Goal: Task Accomplishment & Management: Complete application form

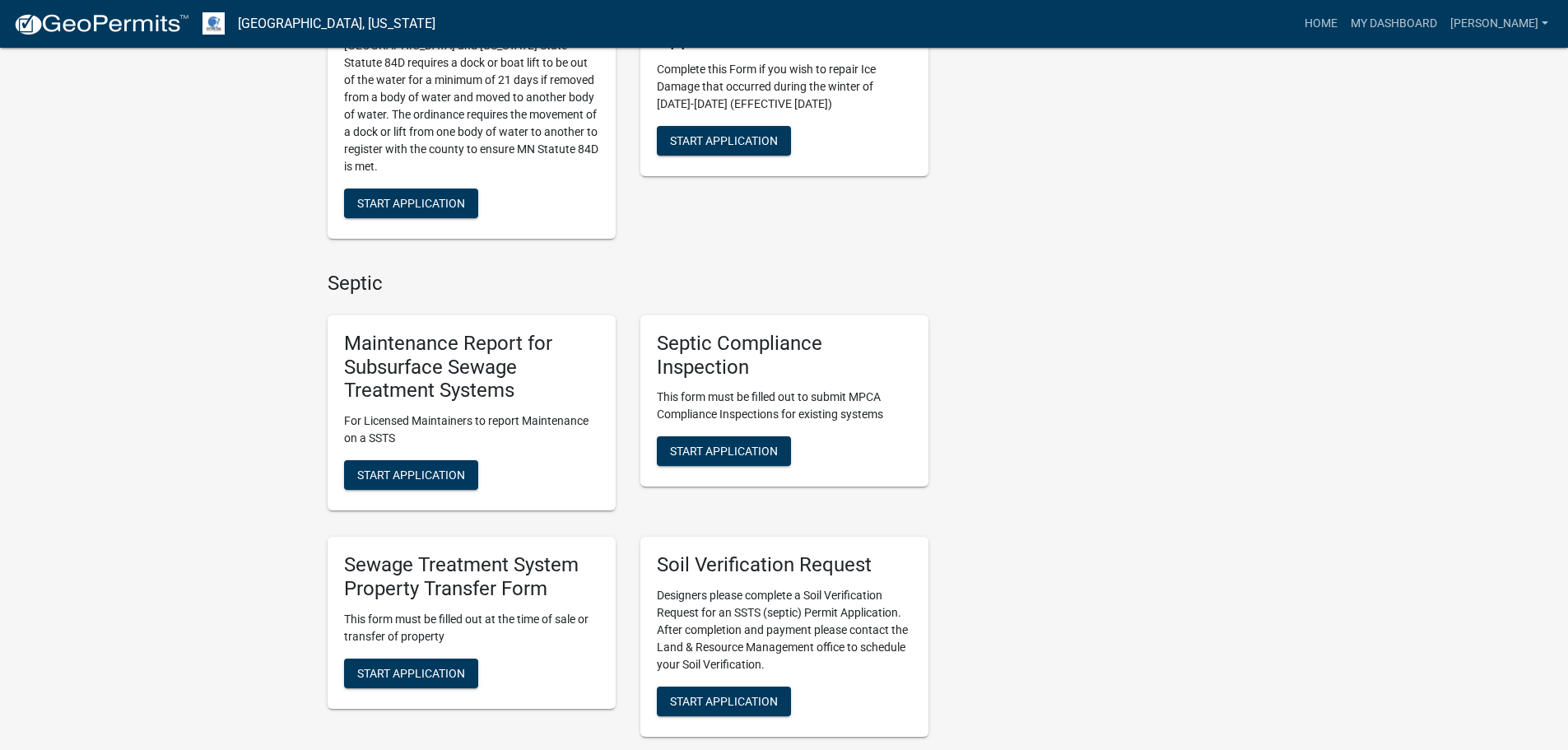
scroll to position [988, 0]
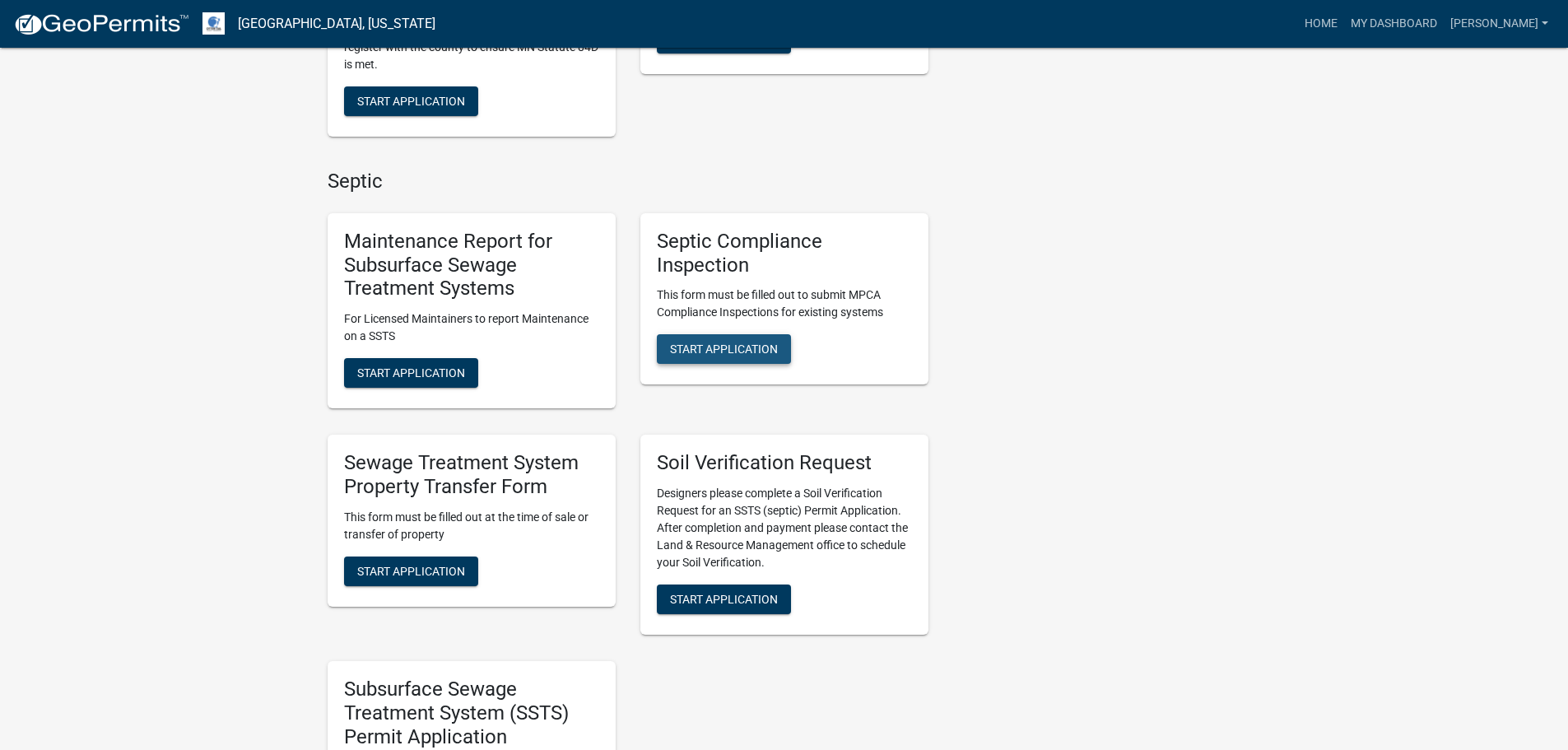
click at [725, 347] on span "Start Application" at bounding box center [724, 349] width 108 height 13
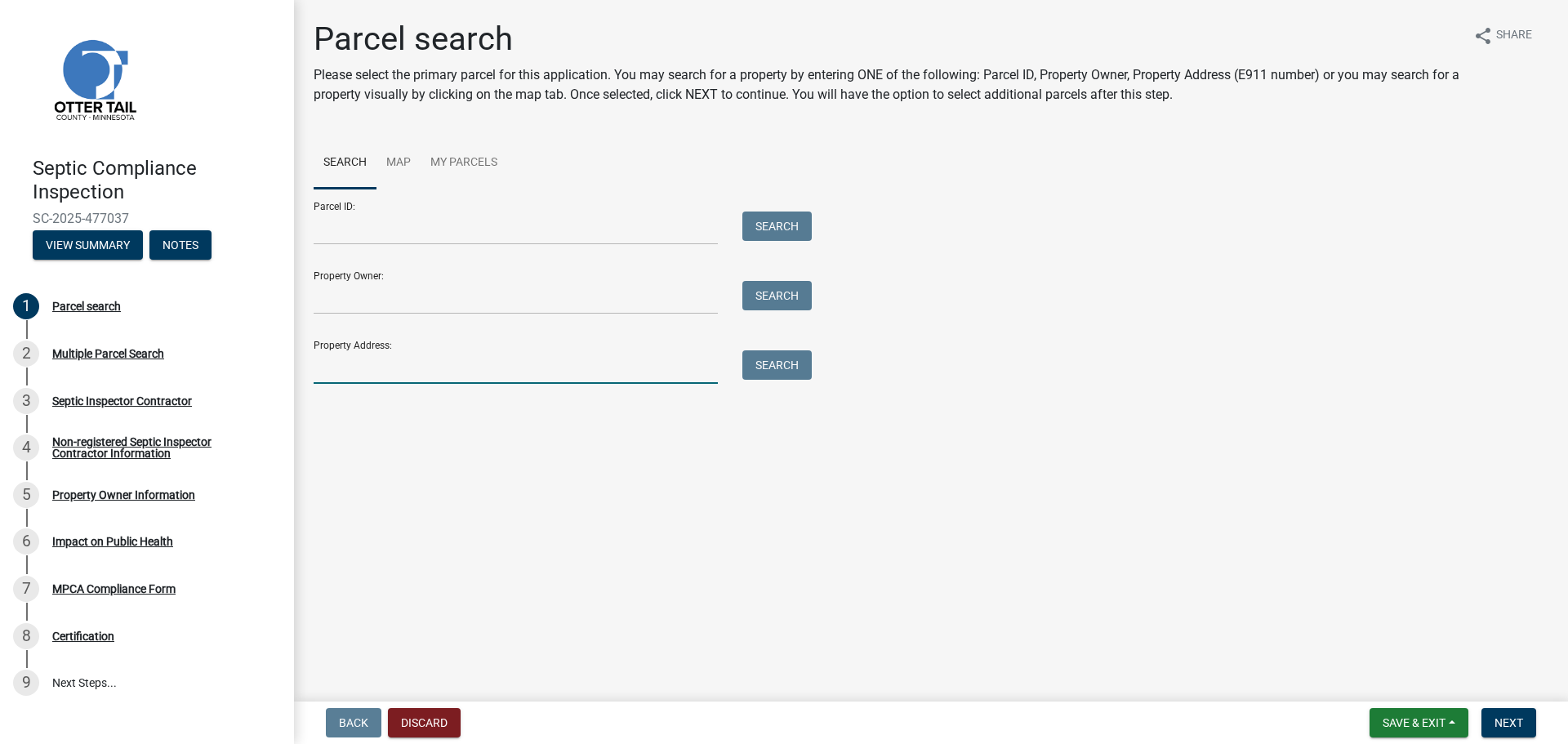
click at [389, 368] on input "Property Address:" at bounding box center [515, 367] width 404 height 34
type input "42955"
click at [777, 371] on button "Search" at bounding box center [777, 365] width 69 height 30
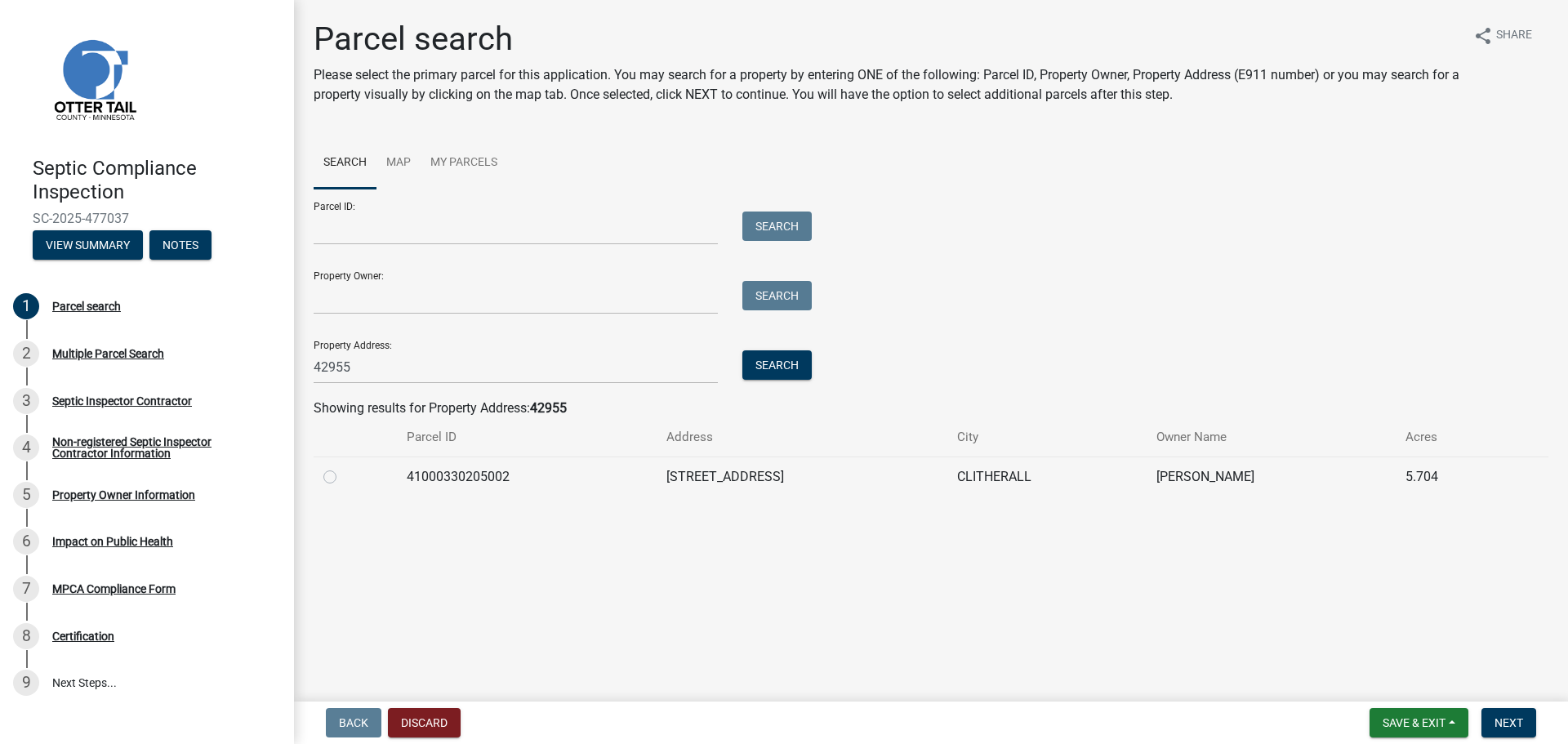
click at [343, 467] on label at bounding box center [343, 467] width 0 height 0
click at [343, 477] on input "radio" at bounding box center [348, 472] width 10 height 10
radio input "true"
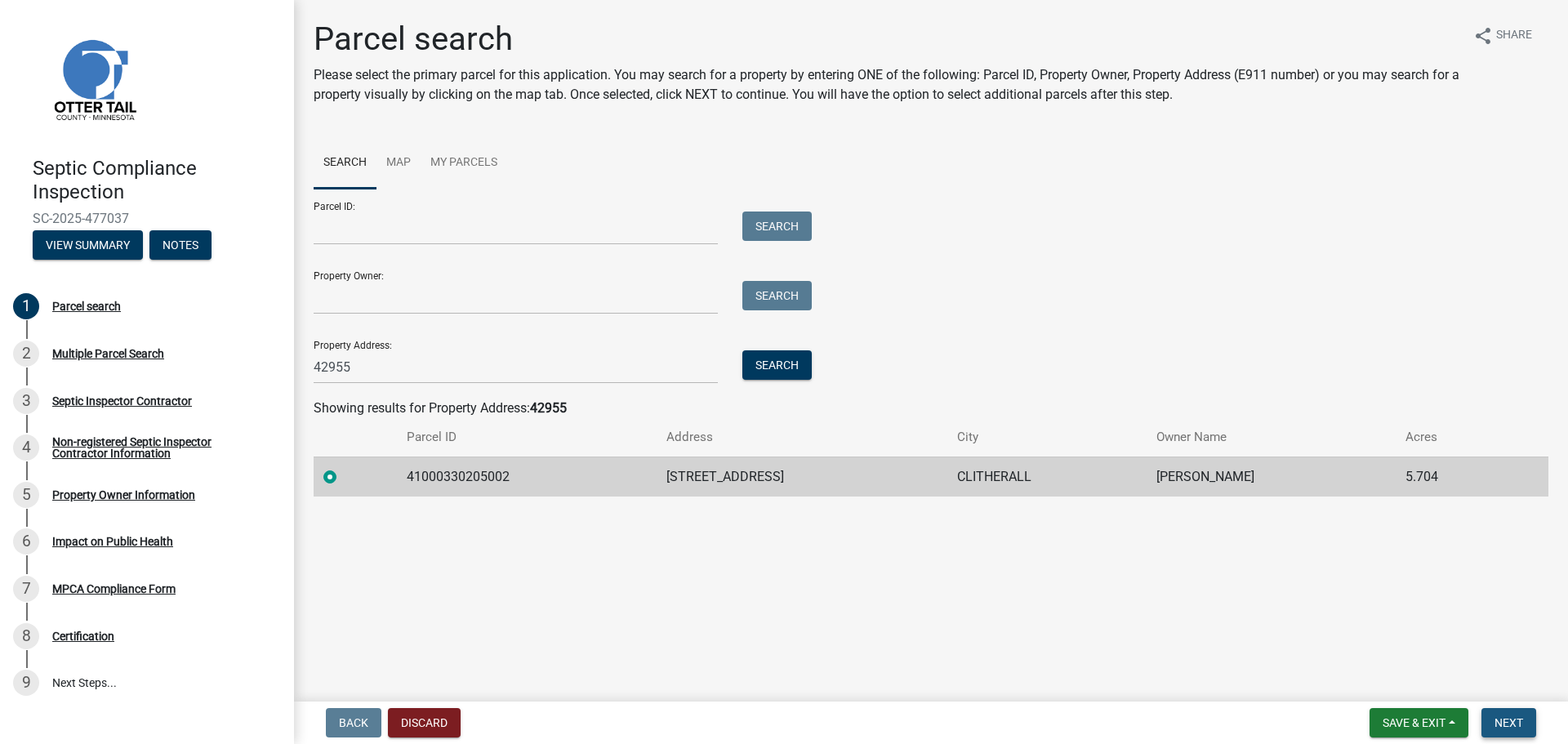
click at [1505, 718] on span "Next" at bounding box center [1508, 723] width 29 height 13
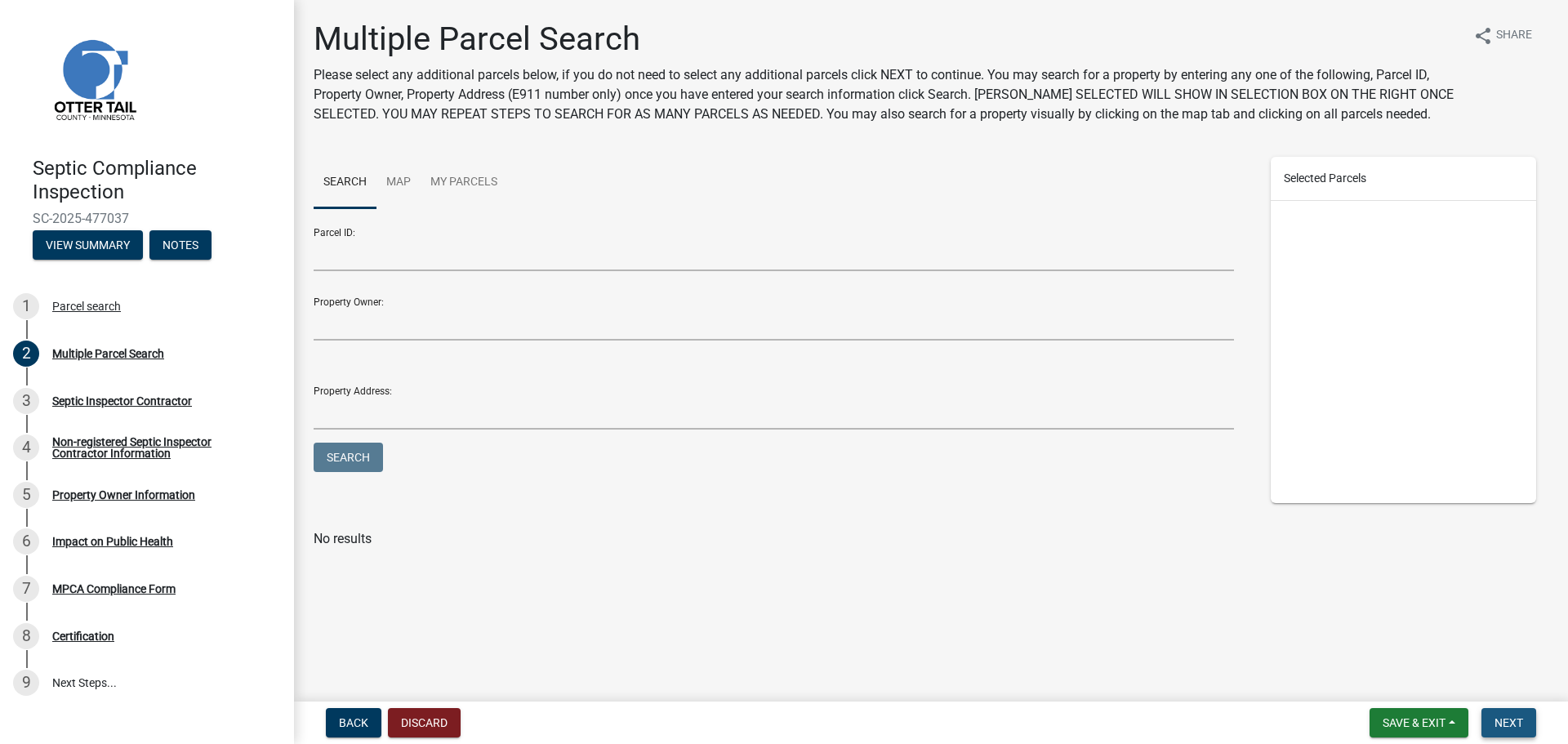
click at [1510, 719] on span "Next" at bounding box center [1508, 723] width 29 height 13
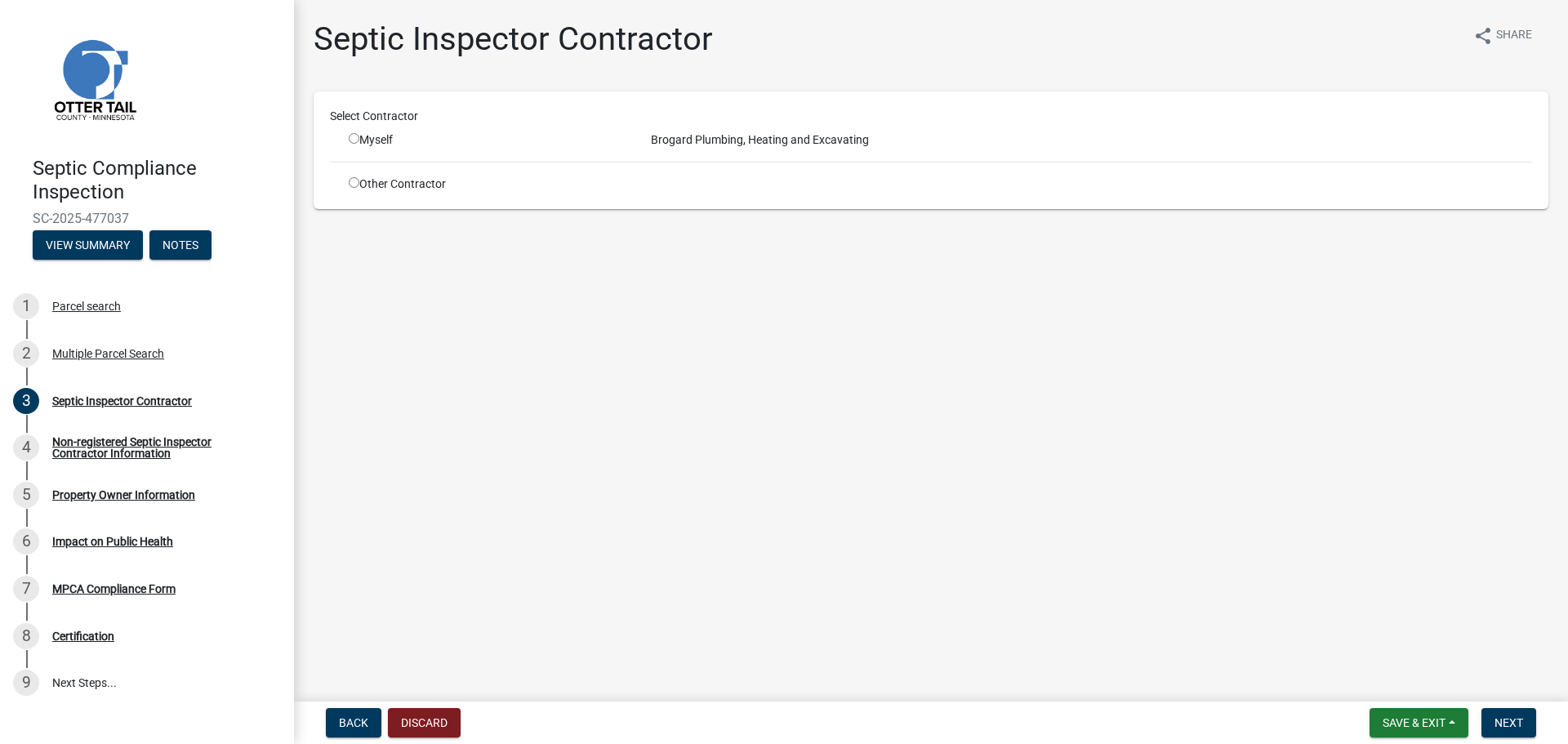
click at [354, 136] on input "radio" at bounding box center [354, 138] width 10 height 10
radio input "true"
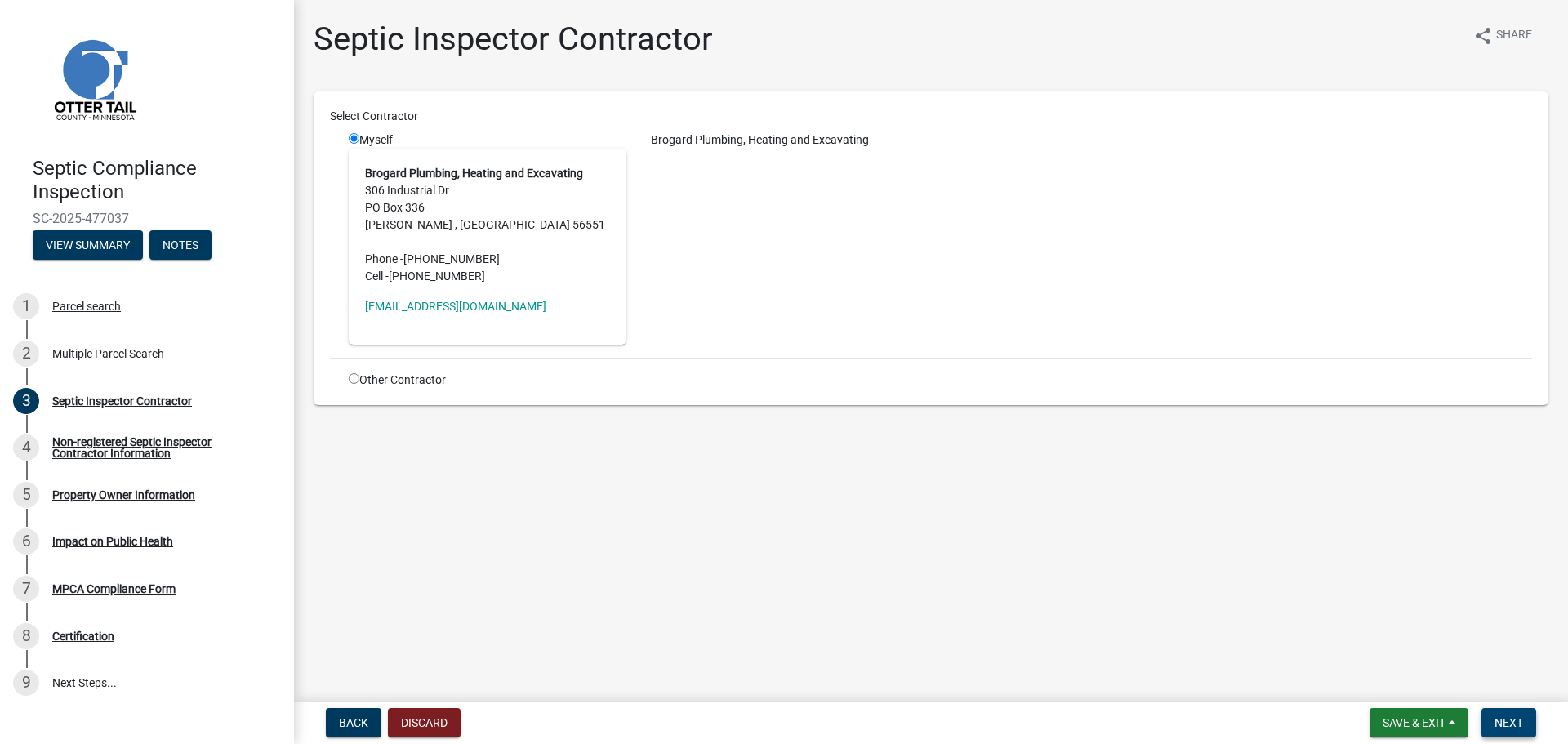
click at [1508, 723] on span "Next" at bounding box center [1508, 723] width 29 height 13
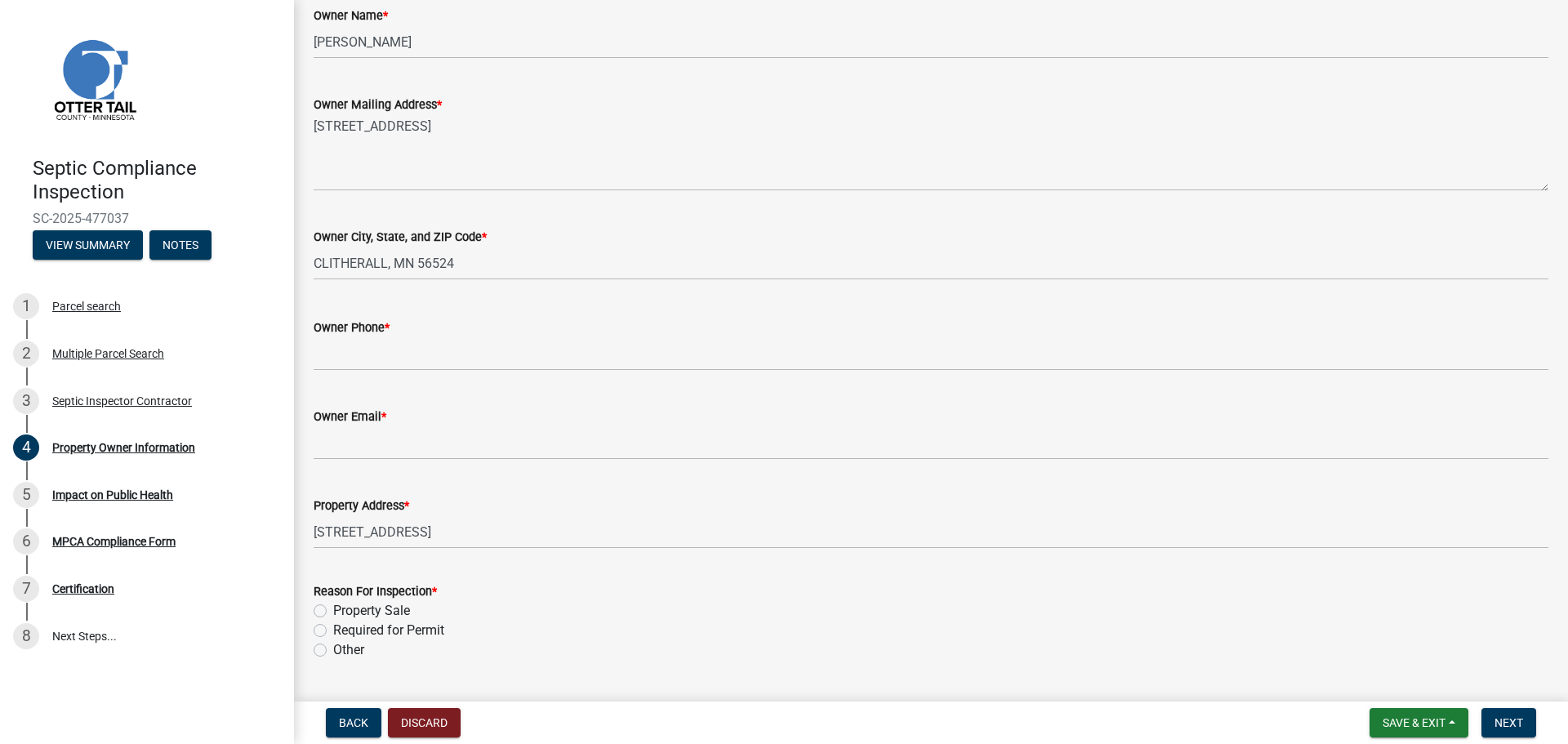
scroll to position [326, 0]
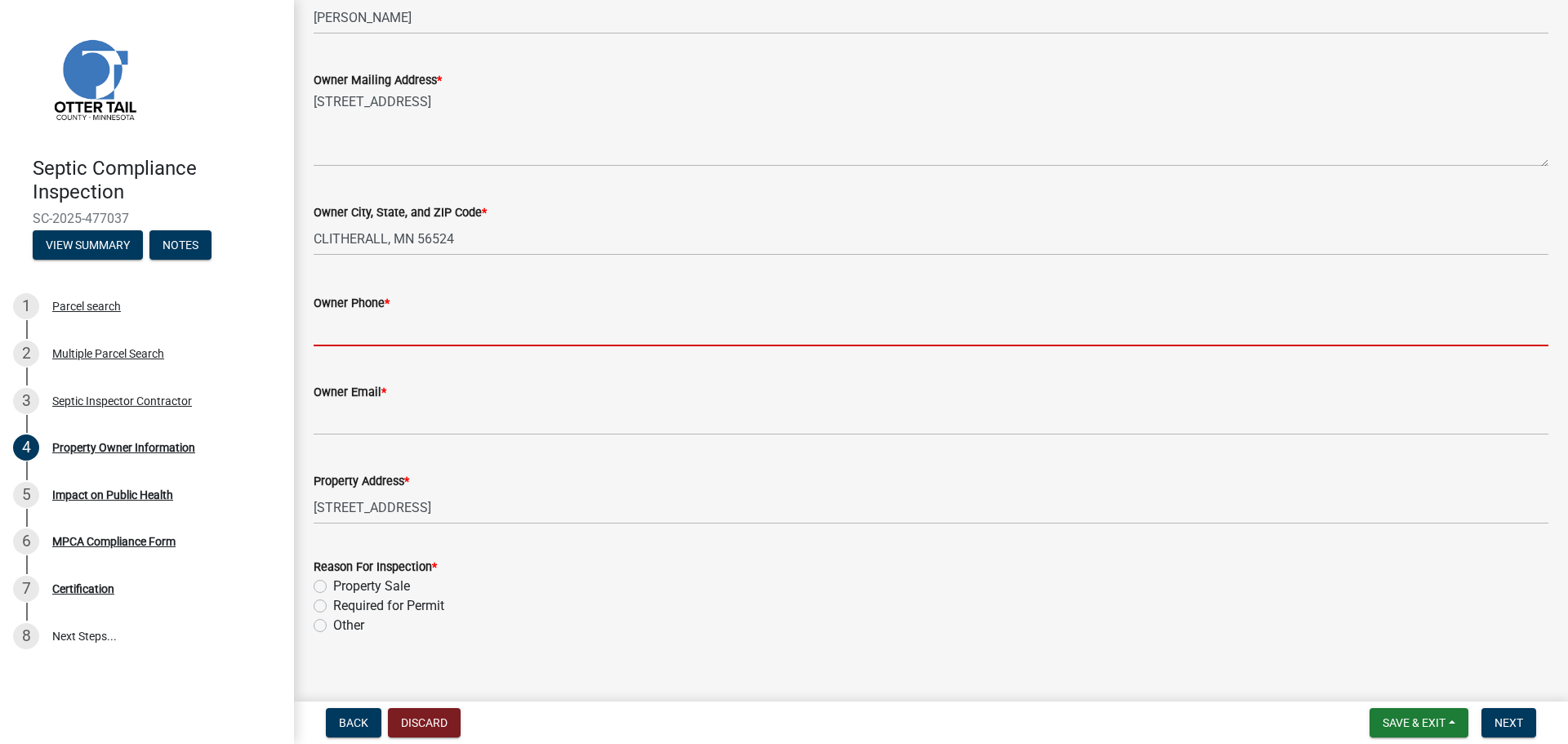
click at [341, 327] on input "Owner Phone *" at bounding box center [931, 329] width 1235 height 34
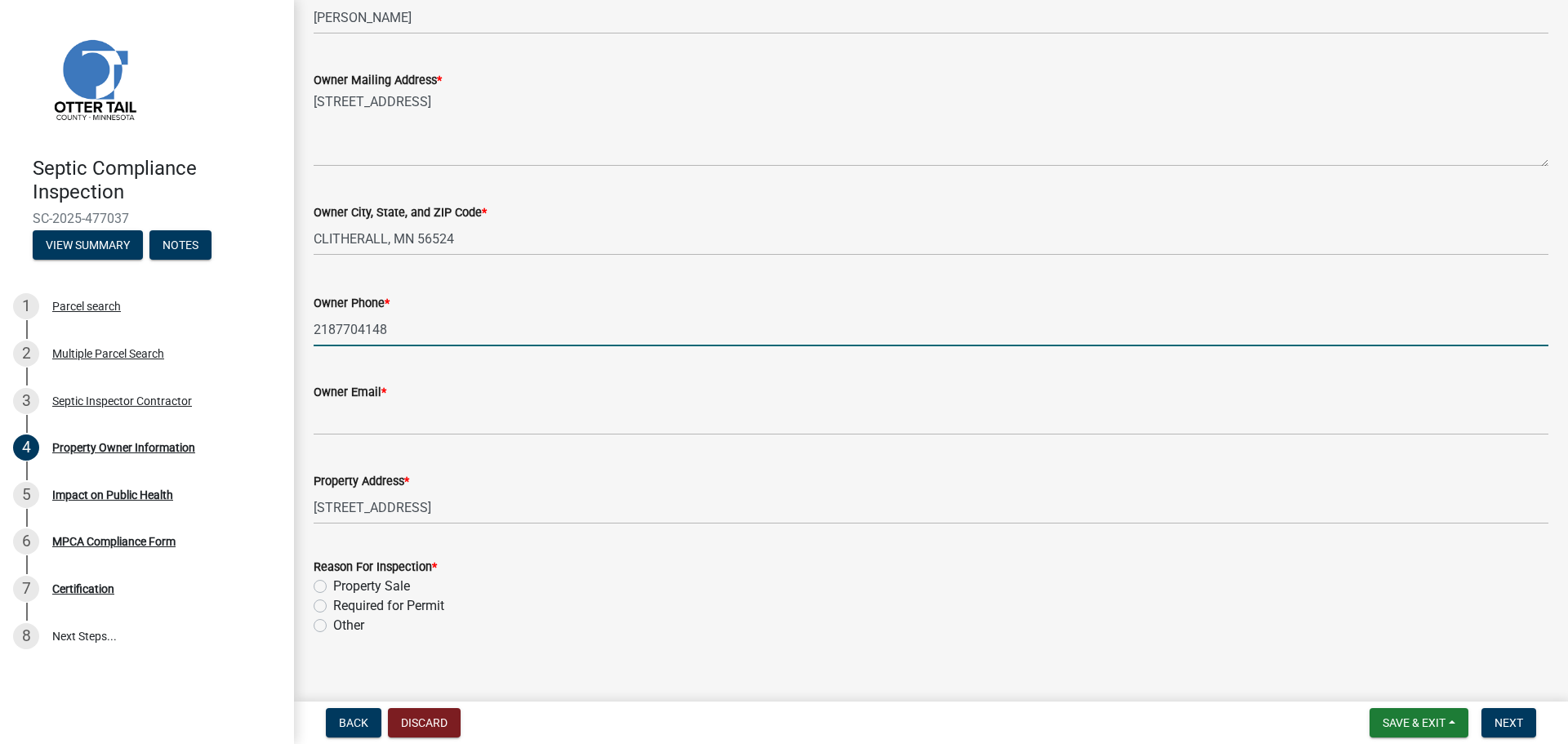
type input "2187704148"
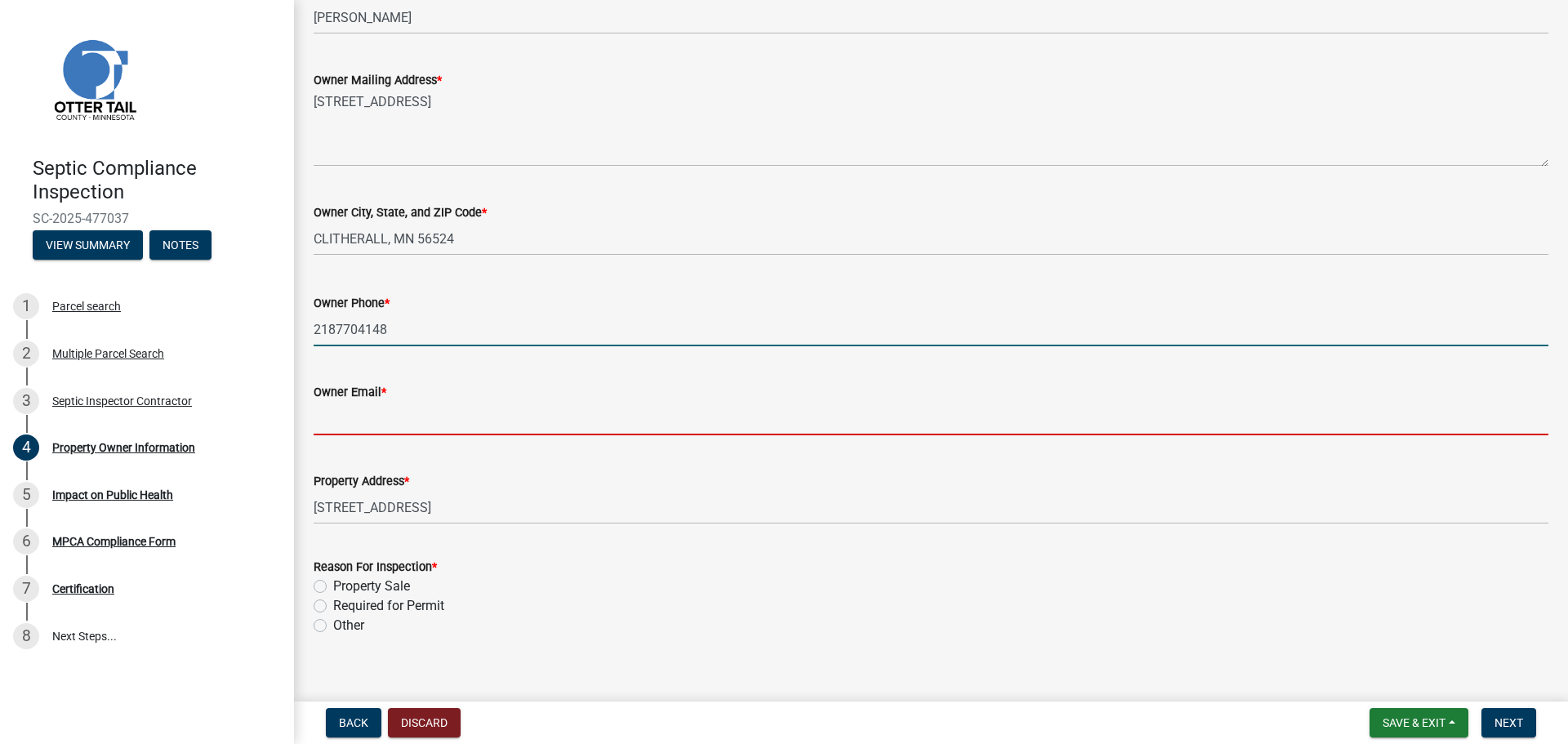
click at [337, 418] on input "Owner Email *" at bounding box center [931, 419] width 1235 height 34
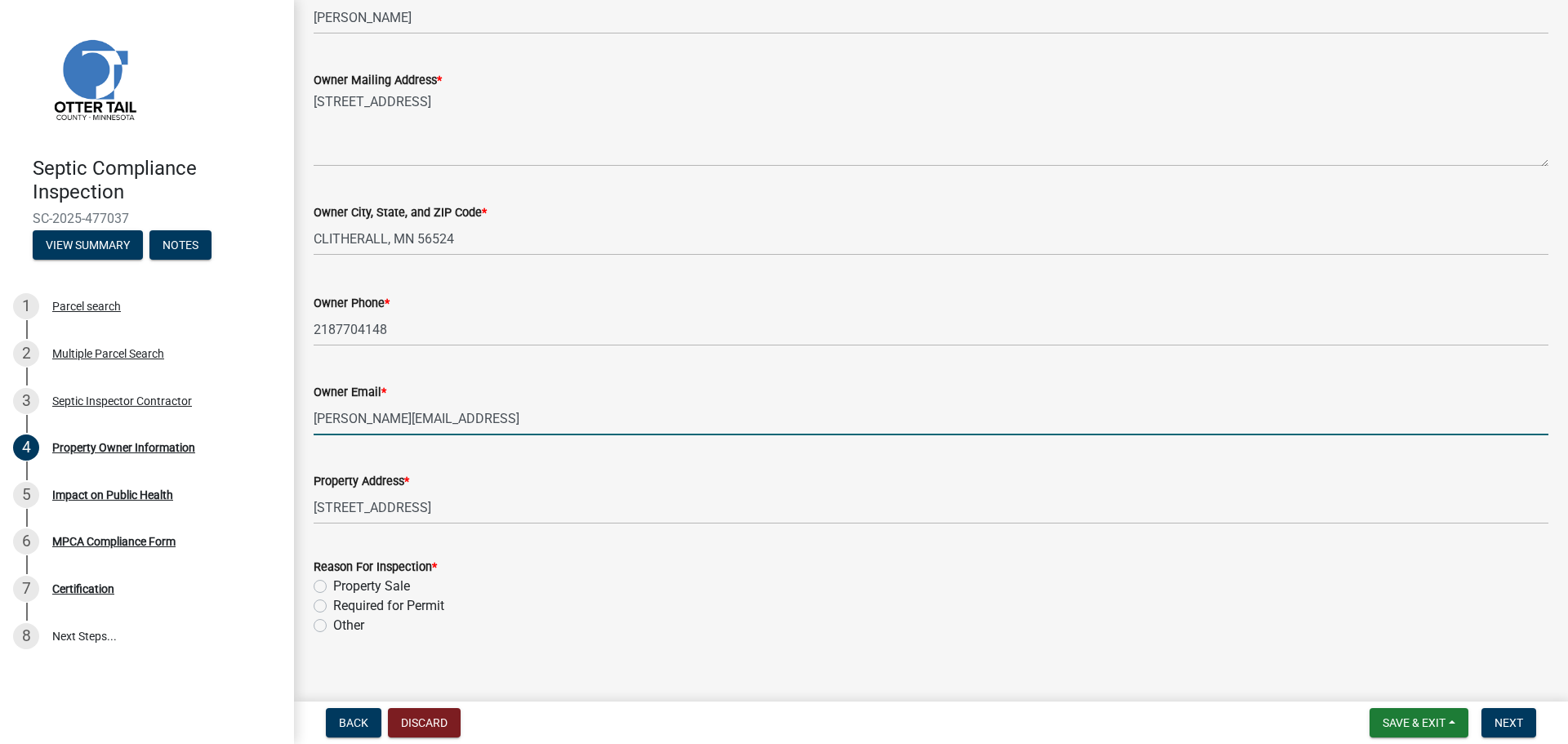
type input "[PERSON_NAME][EMAIL_ADDRESS]"
click at [333, 586] on label "Property Sale" at bounding box center [371, 586] width 76 height 20
click at [333, 586] on input "Property Sale" at bounding box center [338, 581] width 10 height 10
radio input "true"
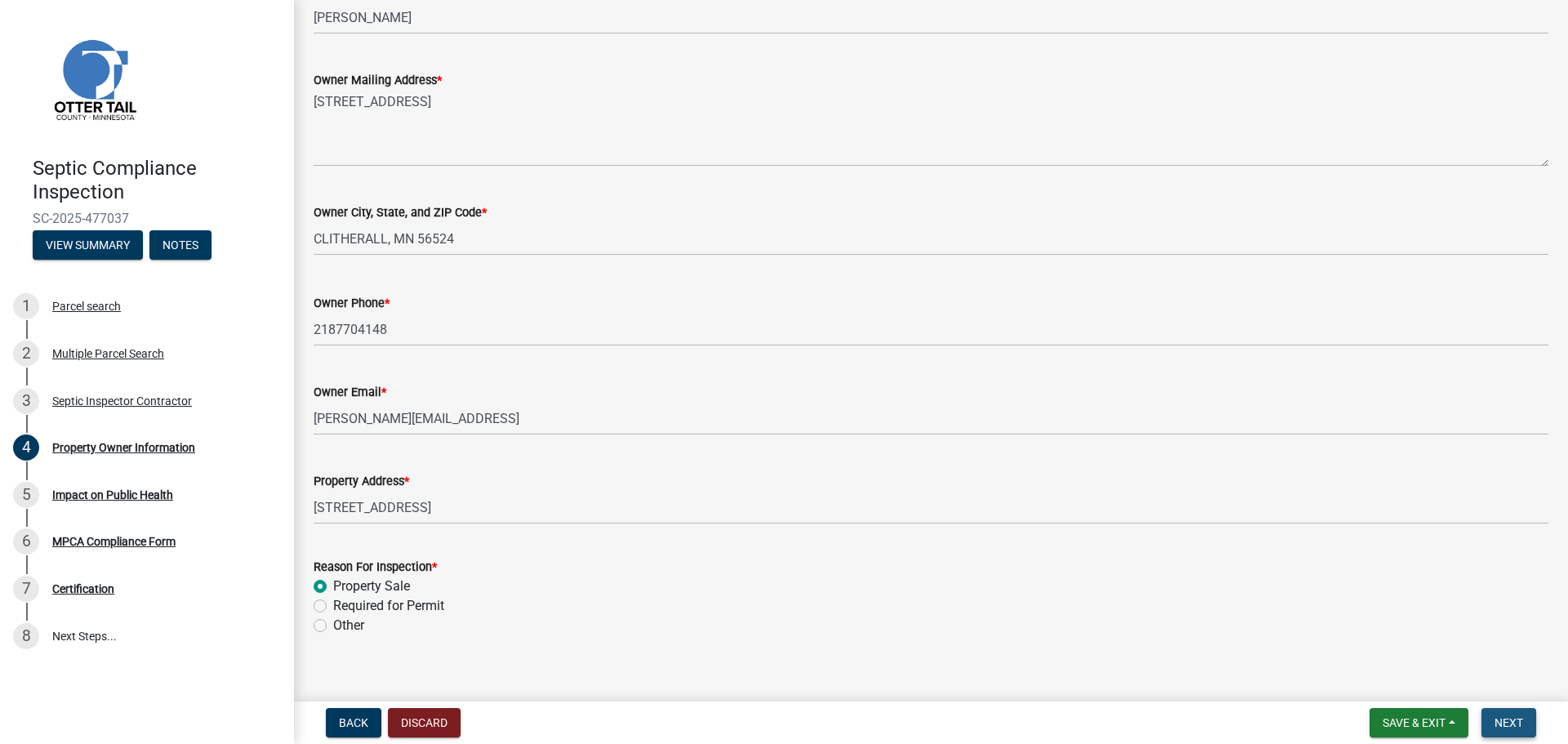
click at [1511, 724] on span "Next" at bounding box center [1508, 723] width 29 height 13
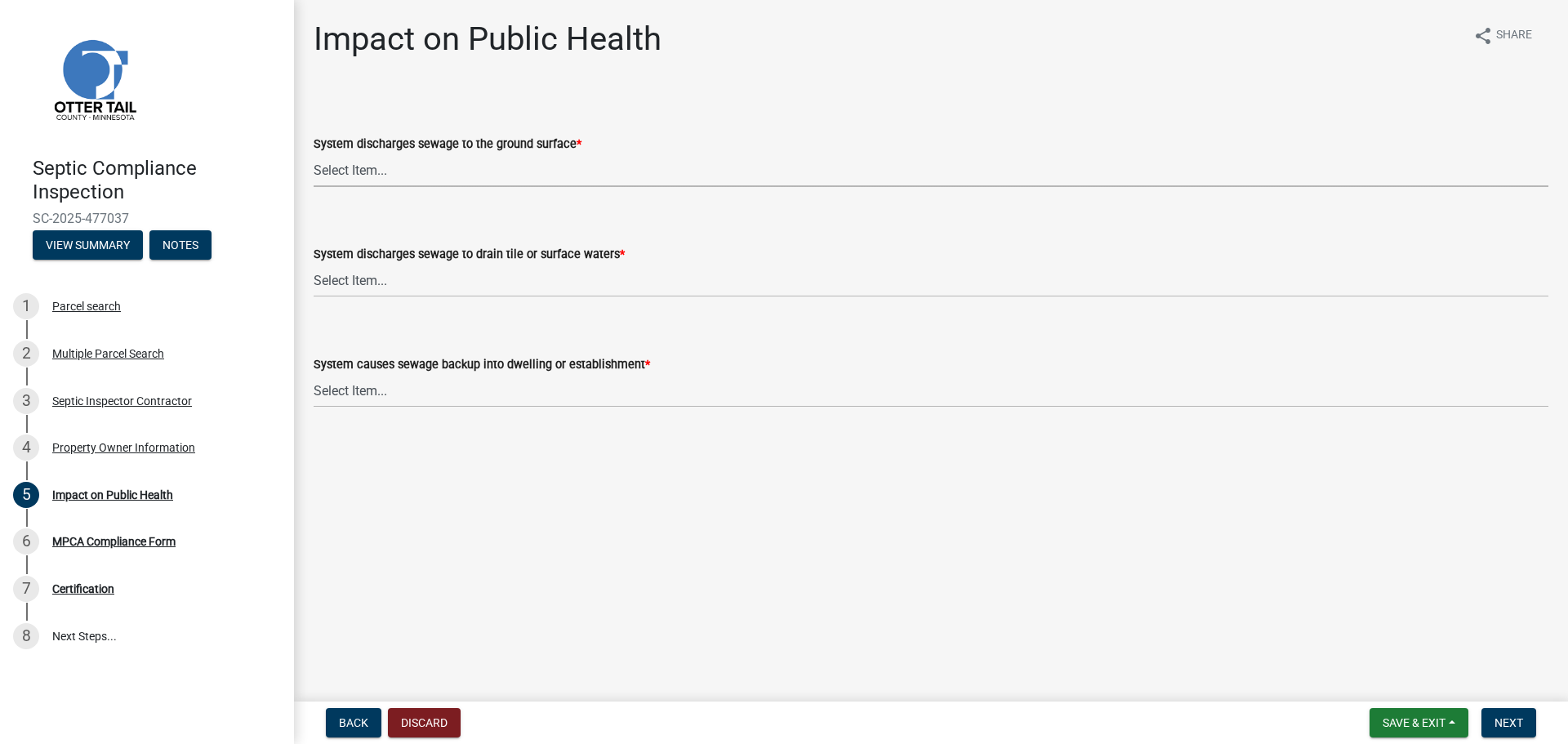
click at [362, 169] on select "Select Item... Yes No" at bounding box center [931, 171] width 1235 height 34
click at [313, 154] on select "Select Item... Yes No" at bounding box center [931, 171] width 1235 height 34
select select "9c5ef684-d0d4-4879-ab12-905ddbd81a72"
click at [350, 282] on select "Select Item... Yes No" at bounding box center [931, 281] width 1235 height 34
click at [313, 264] on select "Select Item... Yes No" at bounding box center [931, 281] width 1235 height 34
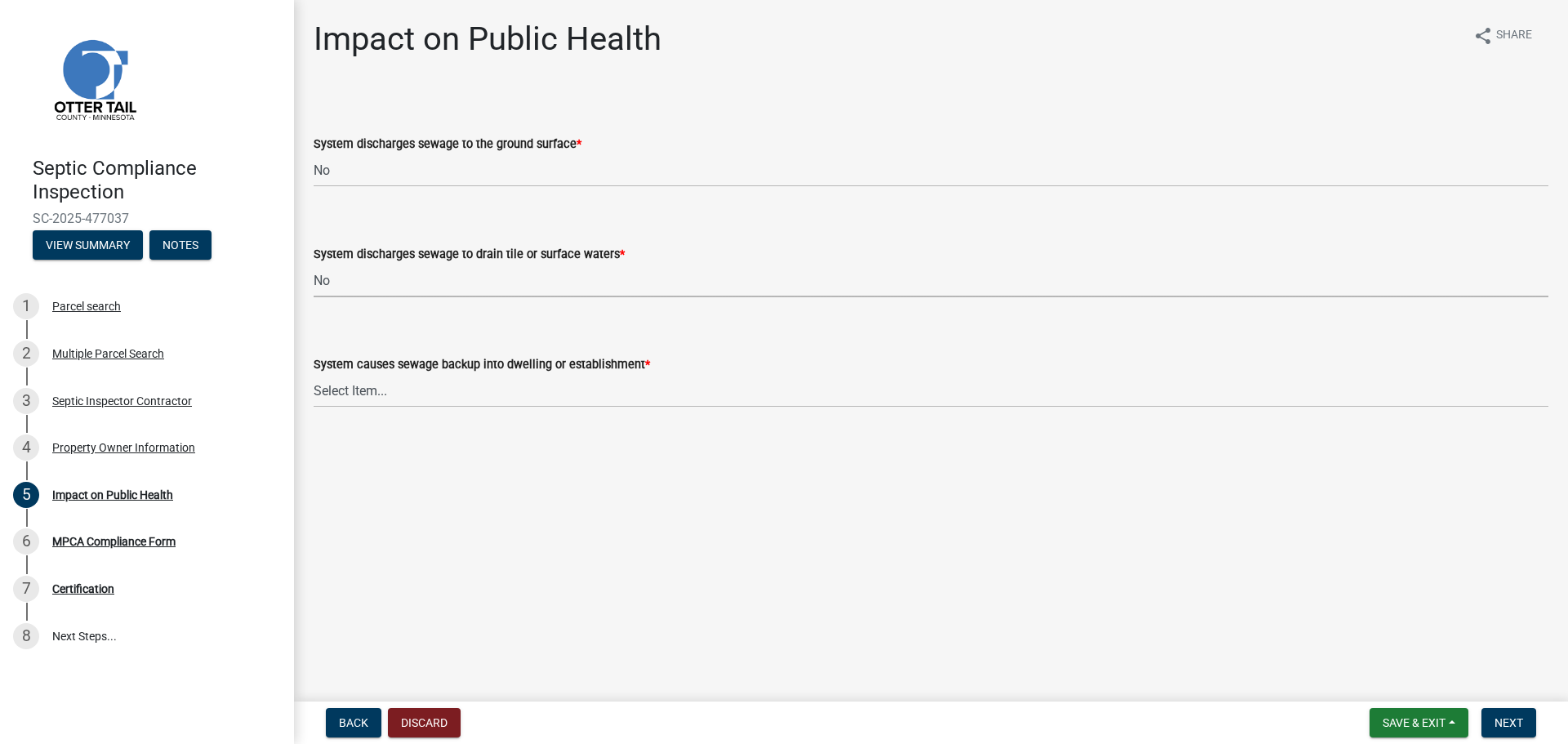
select select "7d491a2b-e9f0-4952-b474-53ca749b22af"
click at [346, 385] on select "Select Item... Yes No" at bounding box center [931, 391] width 1235 height 34
click at [313, 374] on select "Select Item... Yes No" at bounding box center [931, 391] width 1235 height 34
select select "6e07b46b-a403-4f3e-b4fc-218acc732c01"
click at [1512, 725] on span "Next" at bounding box center [1508, 723] width 29 height 13
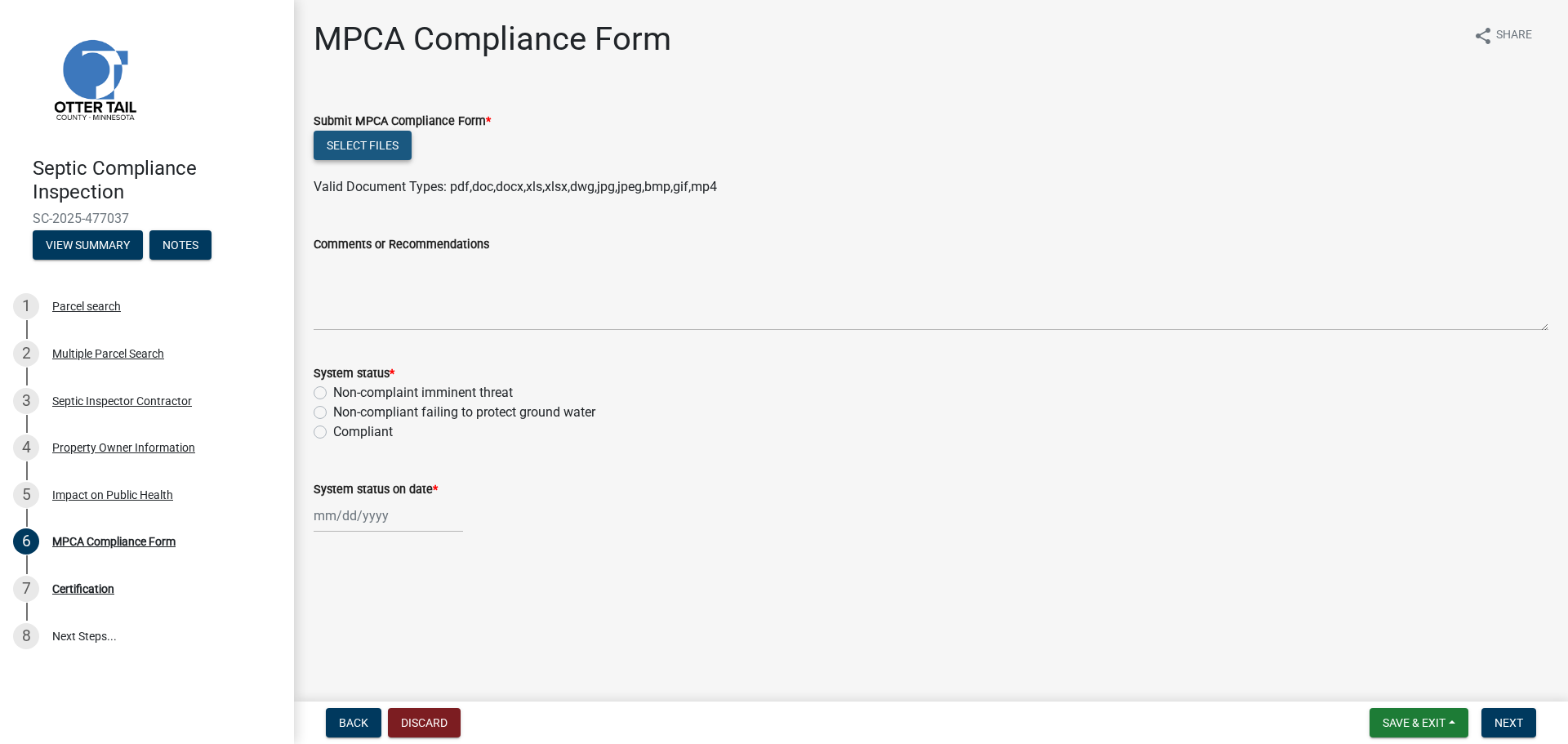
click at [370, 145] on button "Select files" at bounding box center [362, 145] width 98 height 30
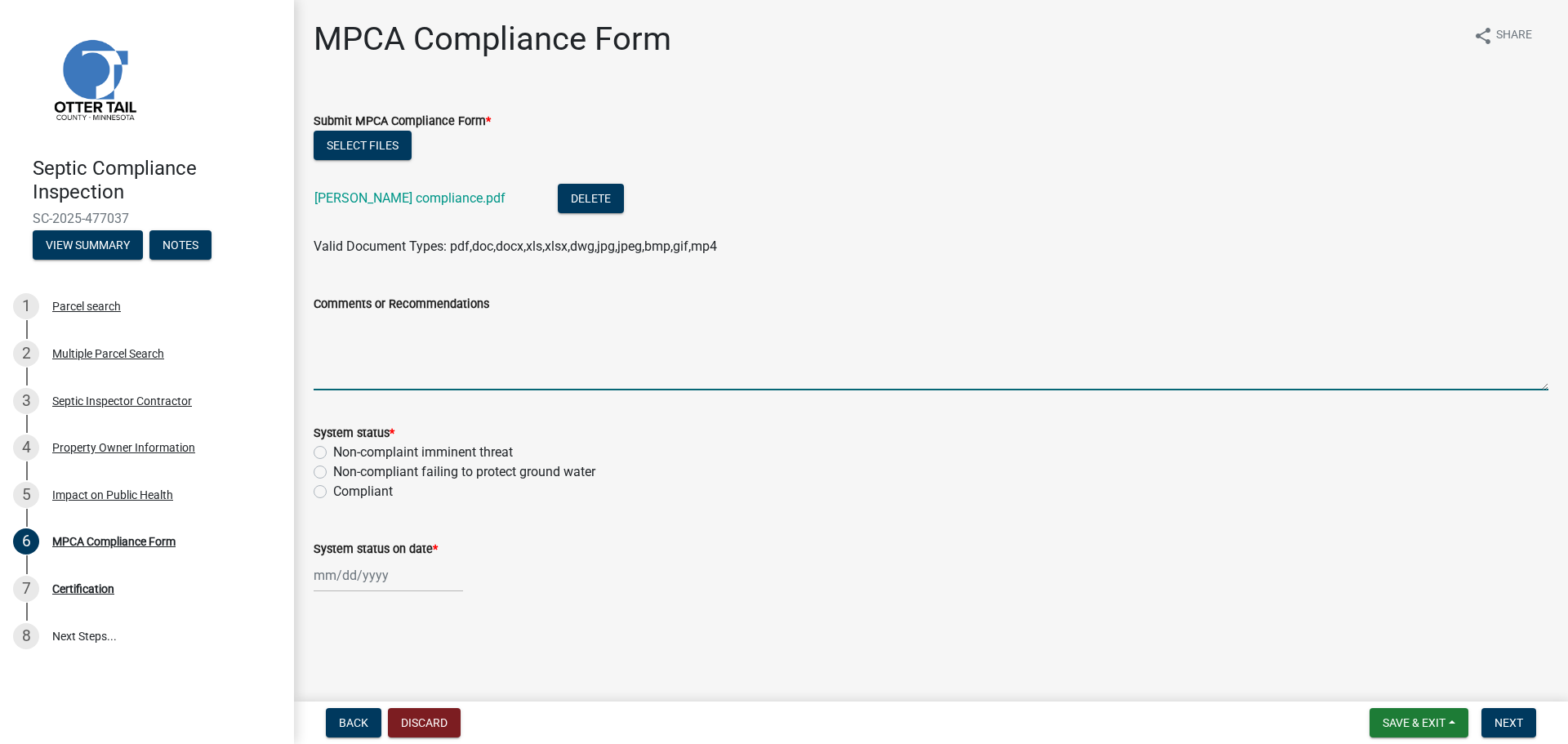
click at [339, 323] on textarea "Comments or Recommendations" at bounding box center [931, 351] width 1235 height 76
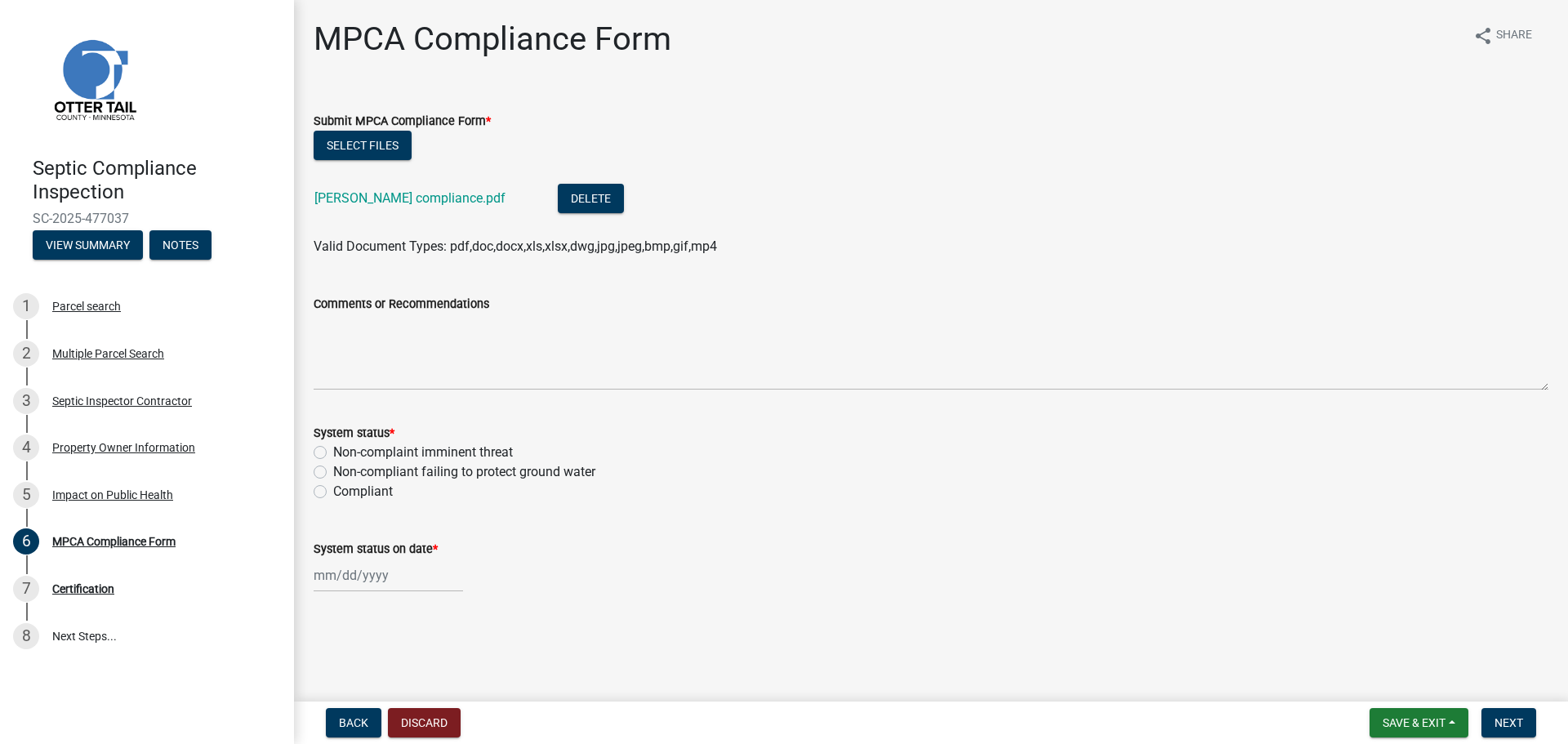
click at [333, 495] on label "Compliant" at bounding box center [363, 491] width 60 height 20
click at [333, 492] on input "Compliant" at bounding box center [338, 487] width 10 height 10
radio input "true"
click at [373, 579] on input "System status on date *" at bounding box center [388, 575] width 149 height 34
select select "9"
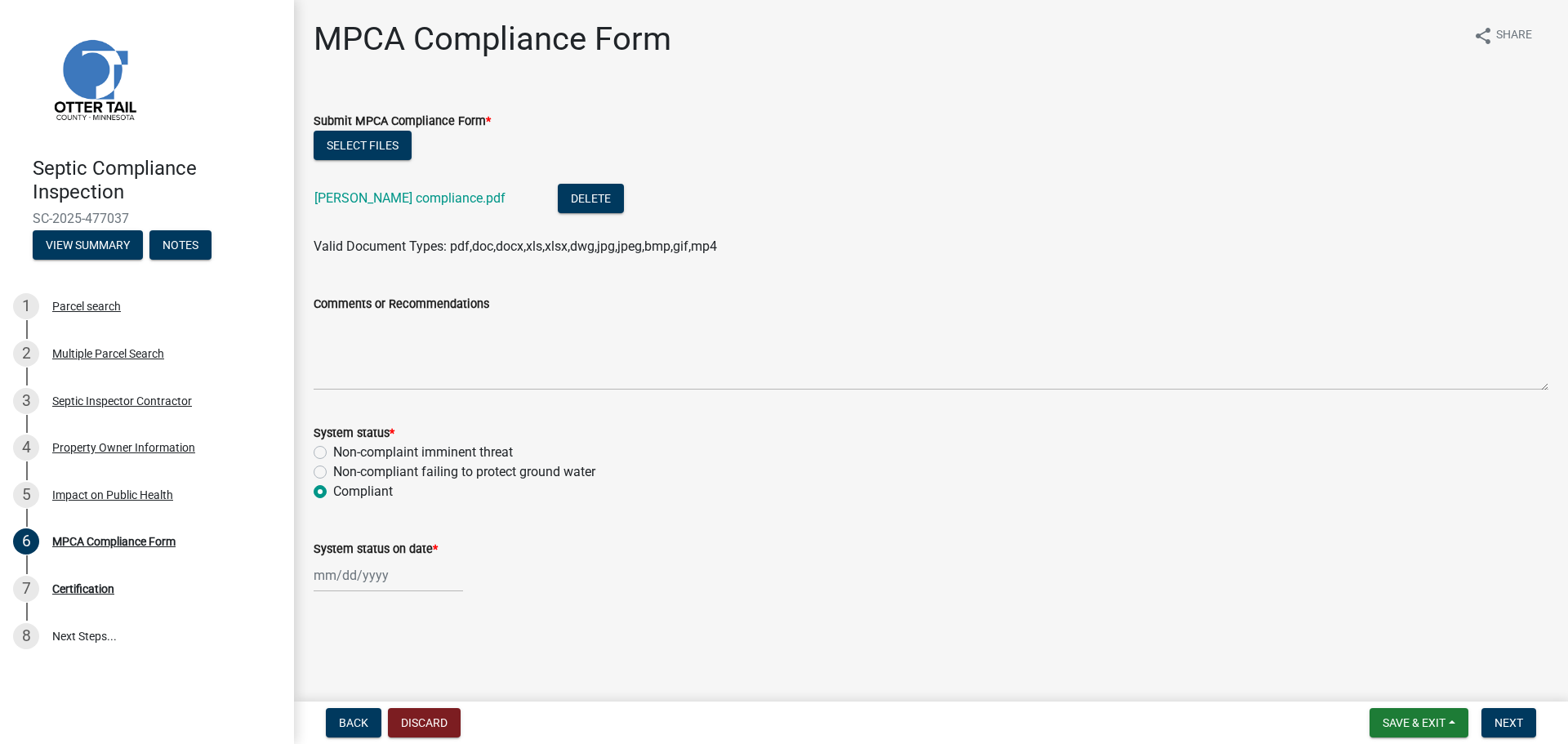
select select "2025"
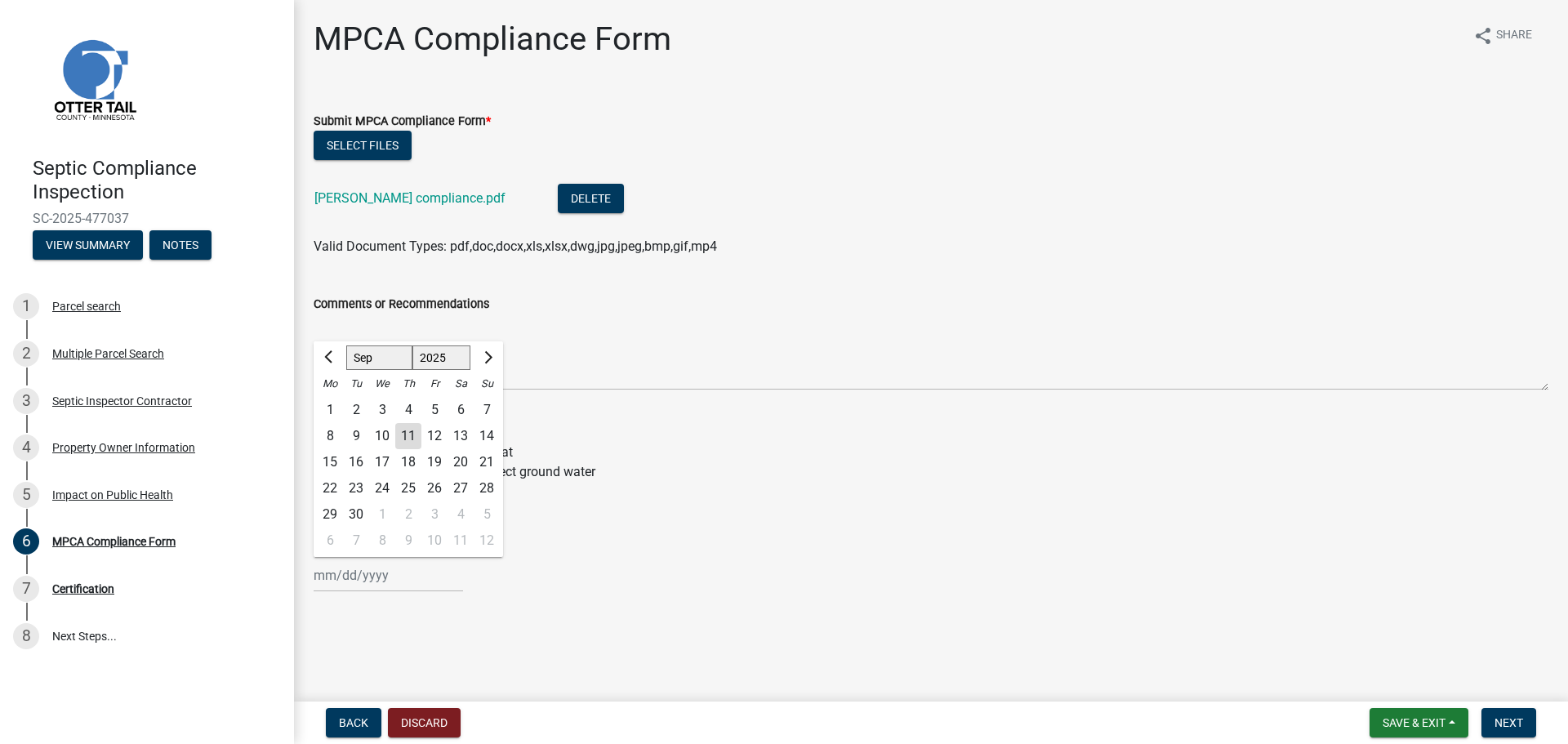
click at [409, 440] on div "11" at bounding box center [409, 435] width 26 height 26
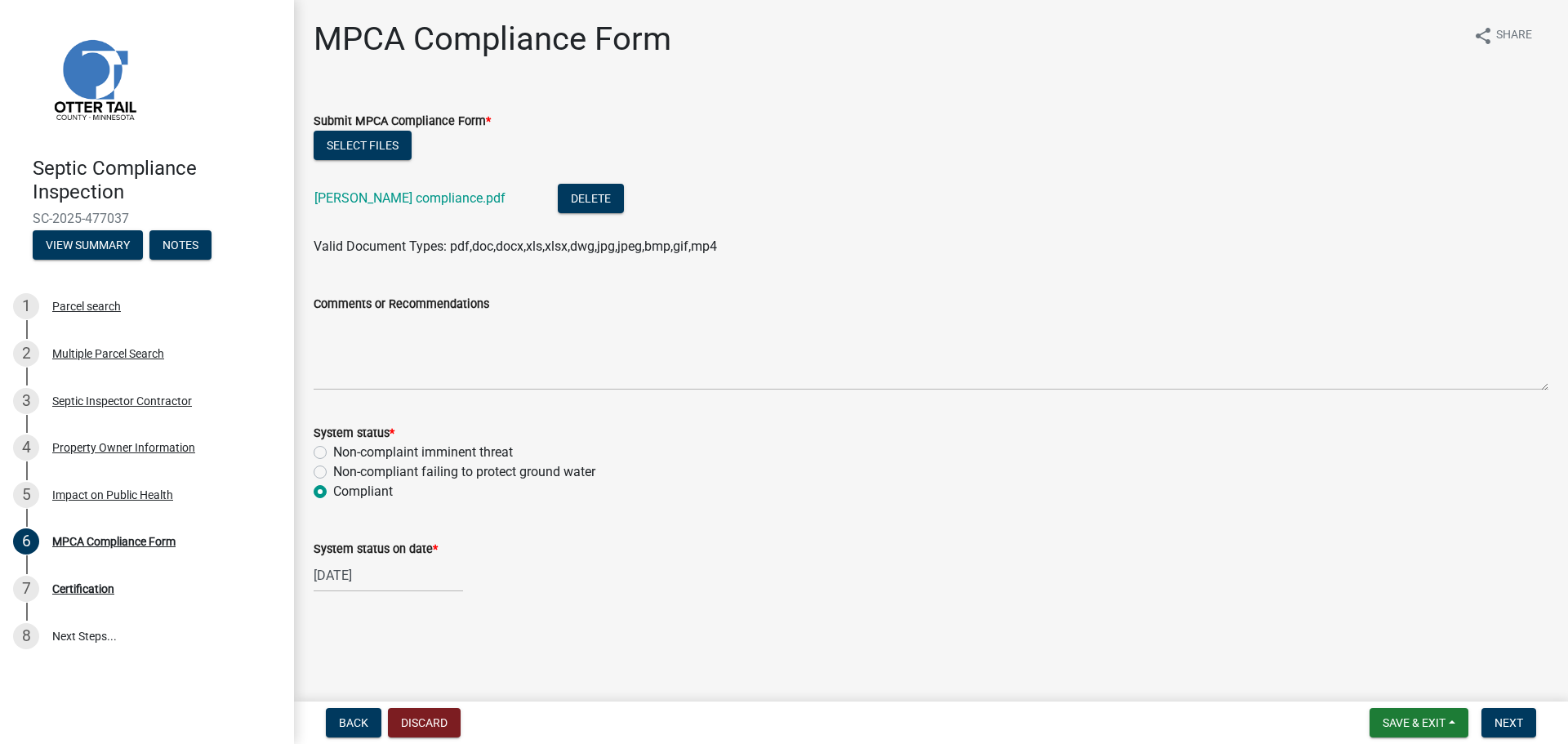
click at [456, 572] on div "[DATE]" at bounding box center [931, 575] width 1235 height 34
type input "[DATE]"
select select "9"
select select "2025"
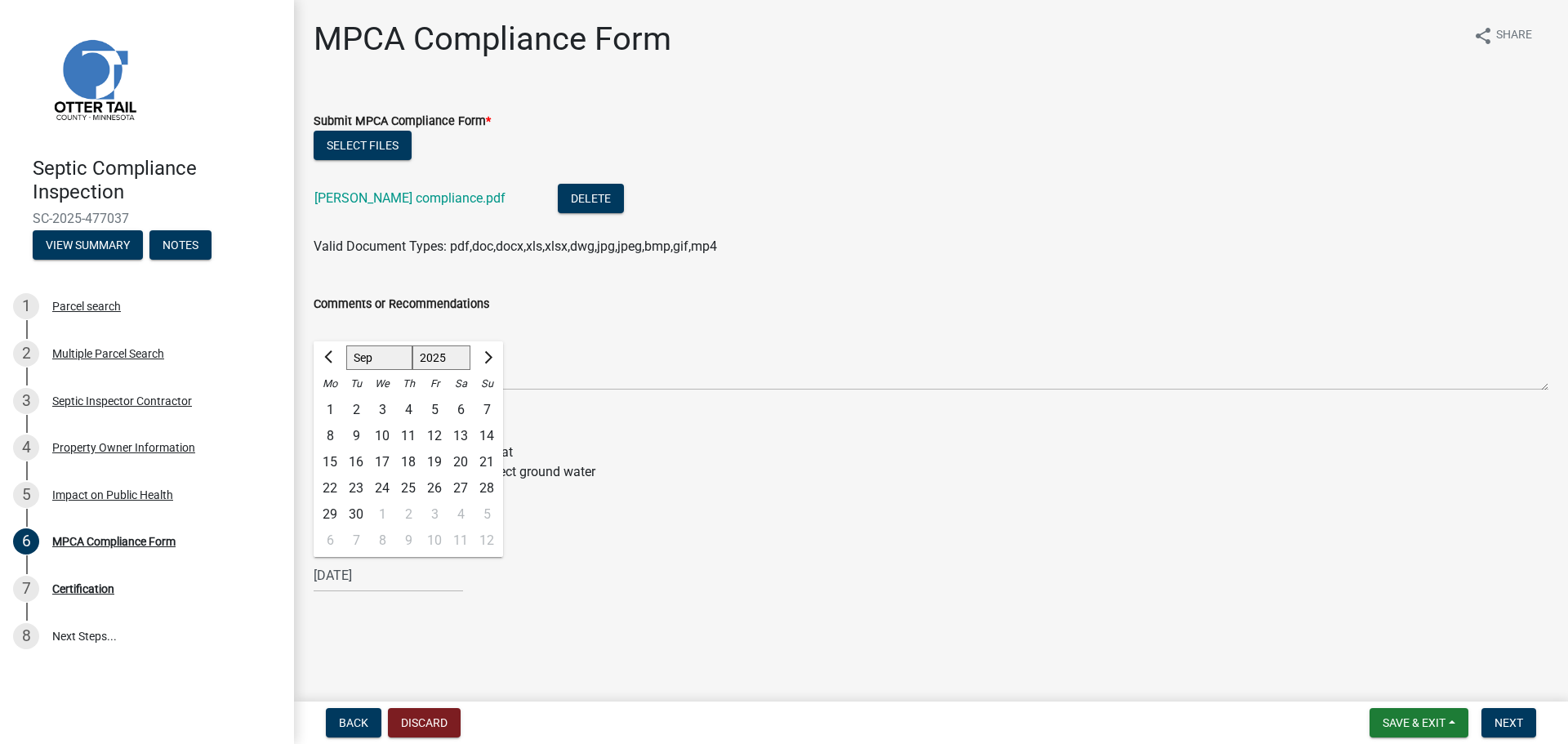
click at [606, 625] on main "MPCA Compliance Form share Share Submit MPCA Compliance Form * Select files [PE…" at bounding box center [931, 347] width 1274 height 695
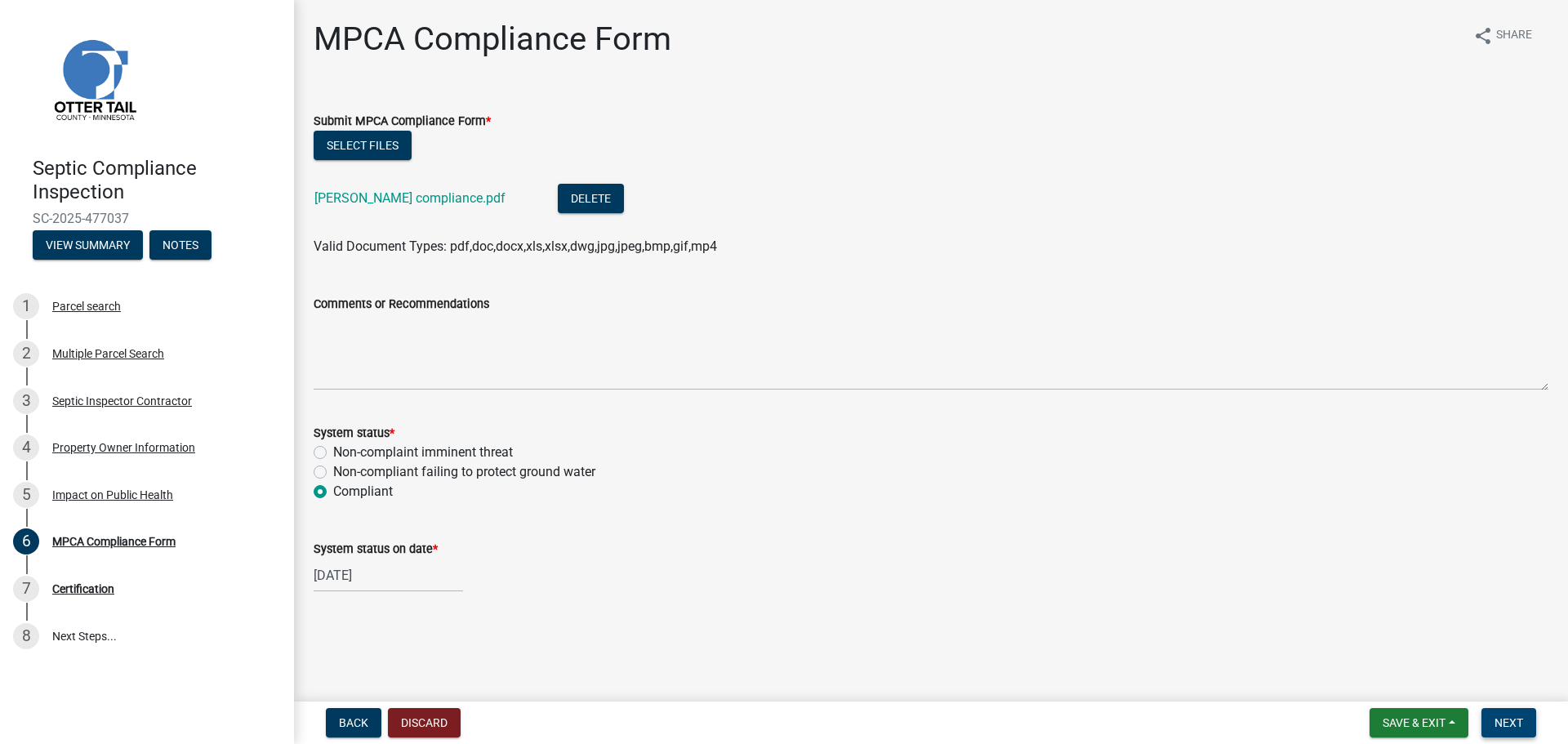
click at [1507, 721] on span "Next" at bounding box center [1508, 723] width 29 height 13
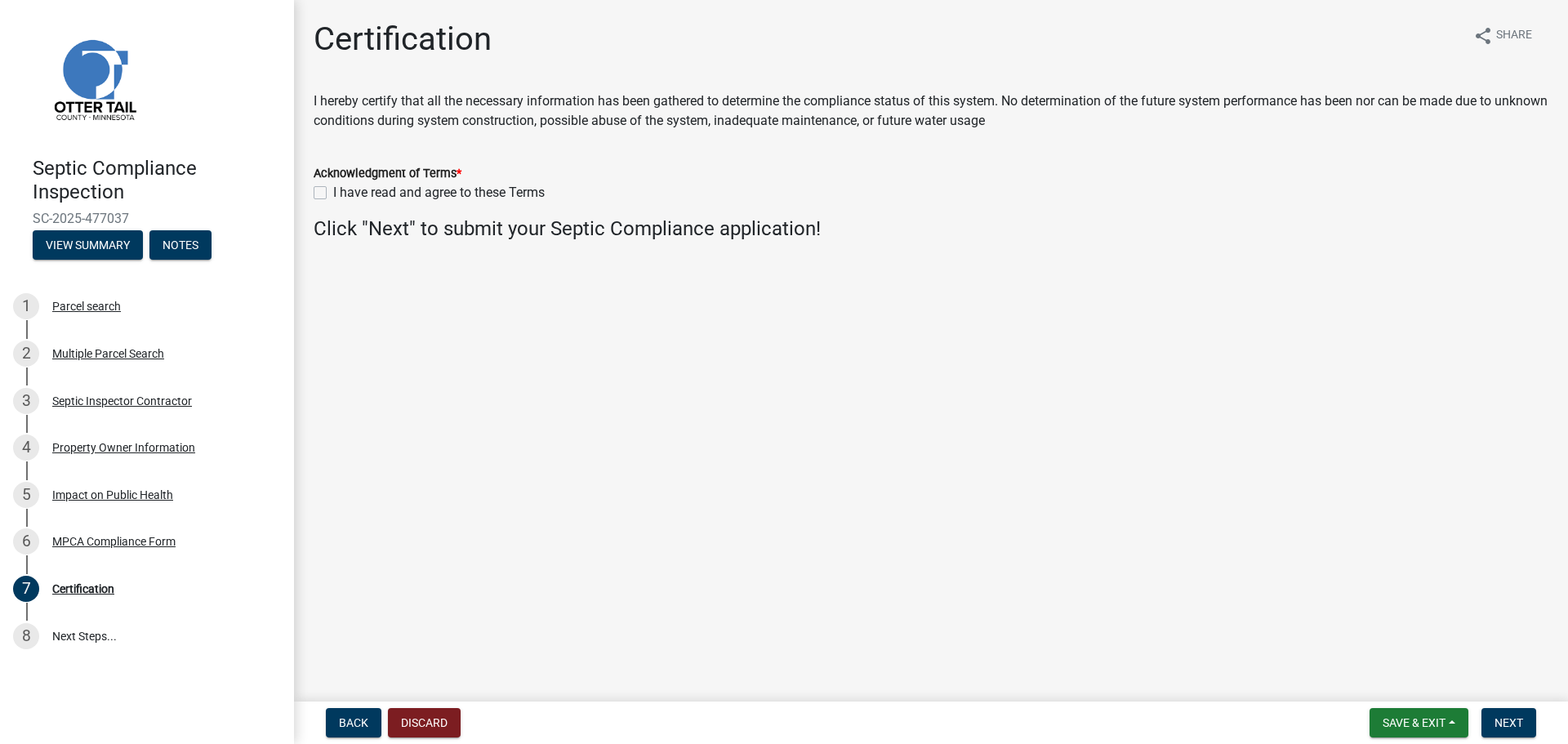
click at [333, 195] on label "I have read and agree to these Terms" at bounding box center [438, 192] width 212 height 20
click at [333, 193] on input "I have read and agree to these Terms" at bounding box center [338, 187] width 10 height 10
checkbox input "true"
click at [1499, 721] on span "Next" at bounding box center [1508, 723] width 29 height 13
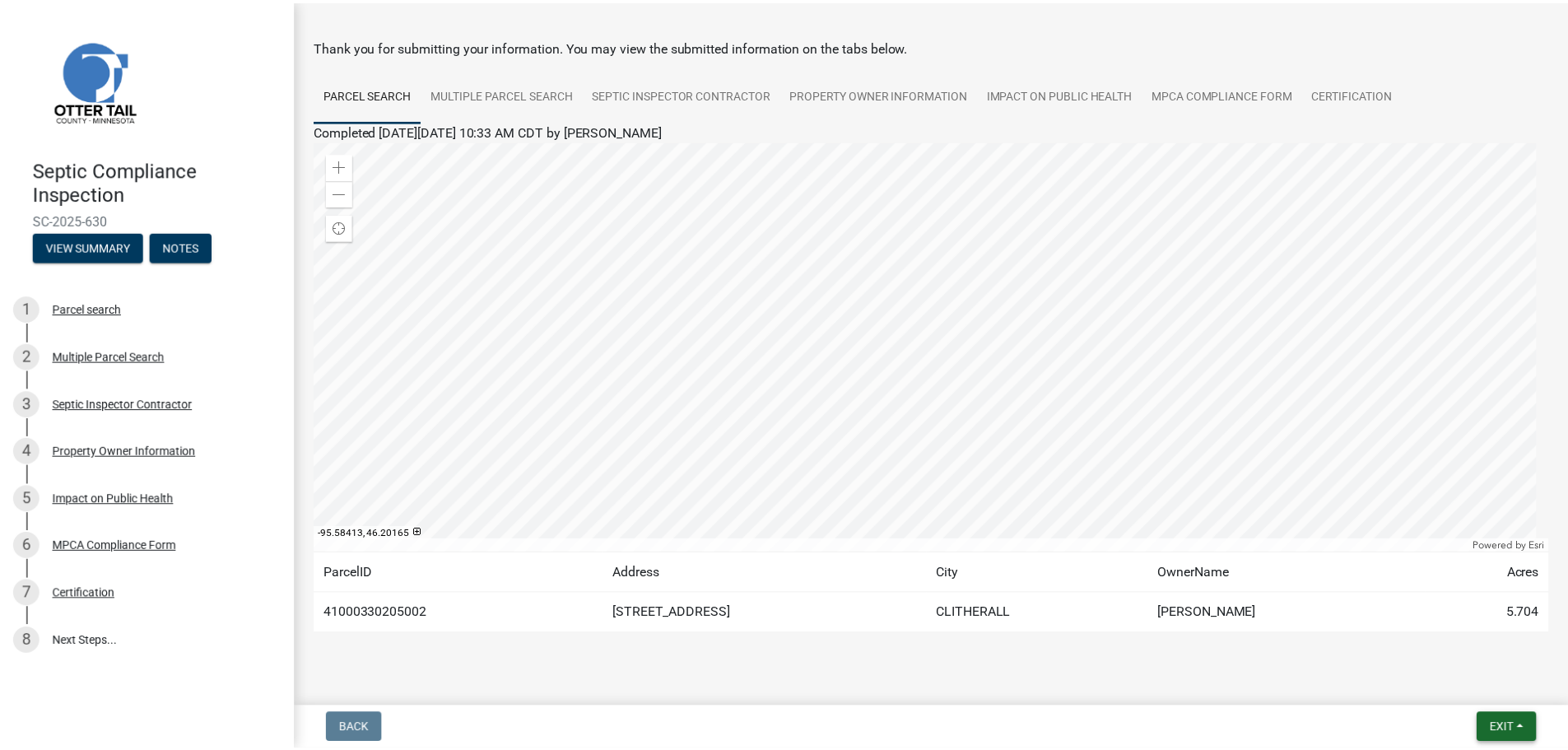
scroll to position [83, 0]
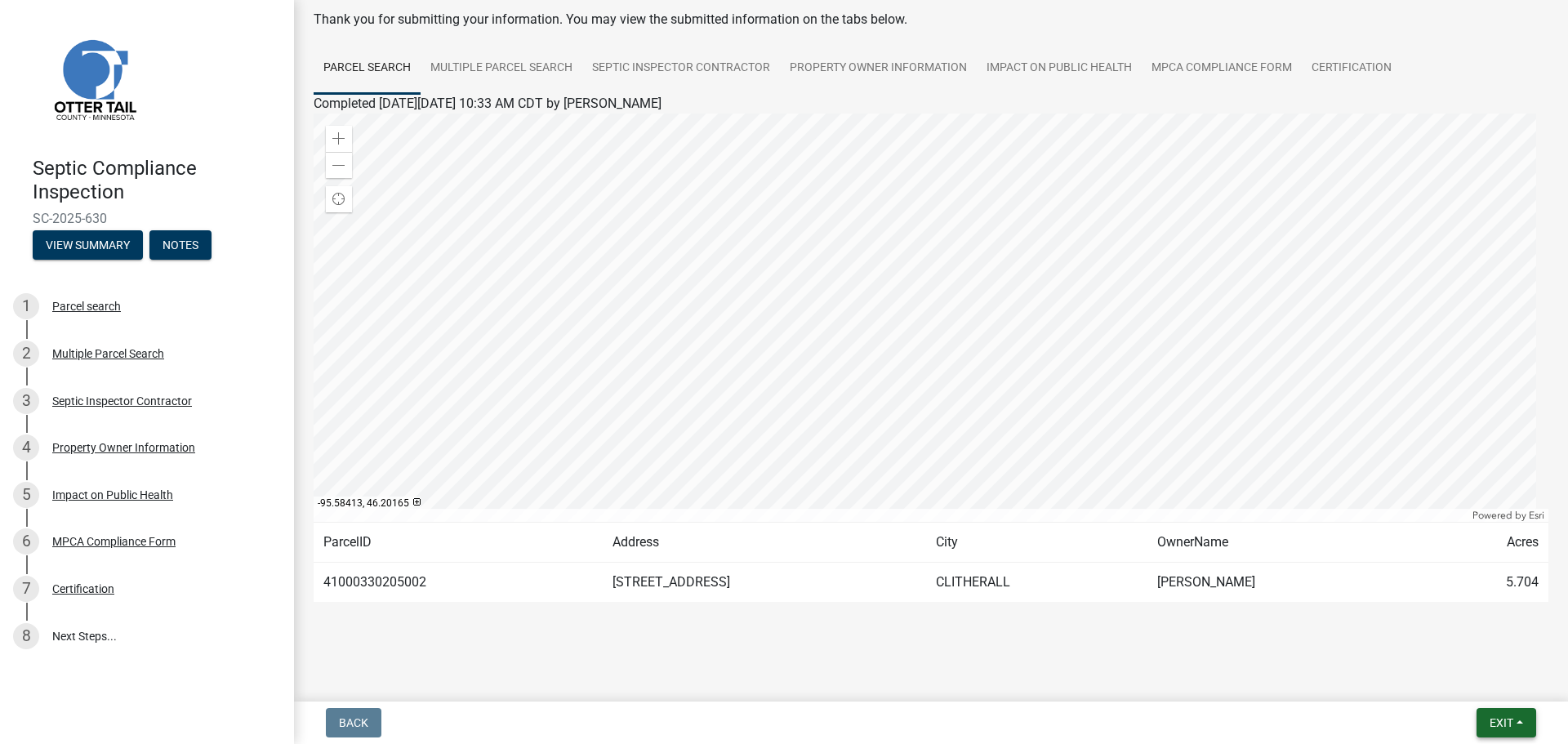
click at [1506, 724] on span "Exit" at bounding box center [1501, 723] width 23 height 13
click at [1465, 679] on button "Save & Exit" at bounding box center [1471, 680] width 131 height 39
